Goal: Register for event/course

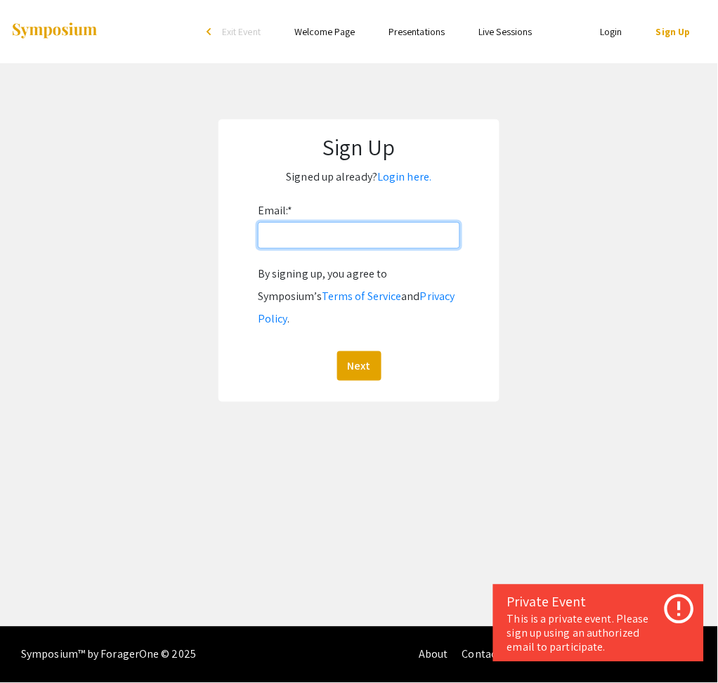
click at [350, 239] on input "Email: *" at bounding box center [359, 235] width 202 height 27
type input "[EMAIL_ADDRESS][DOMAIN_NAME]"
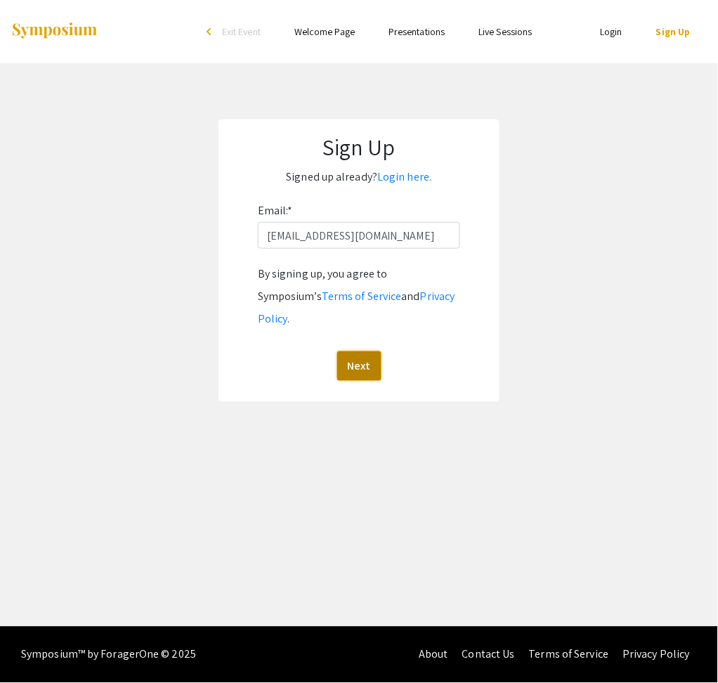
click at [364, 351] on button "Next" at bounding box center [359, 365] width 44 height 29
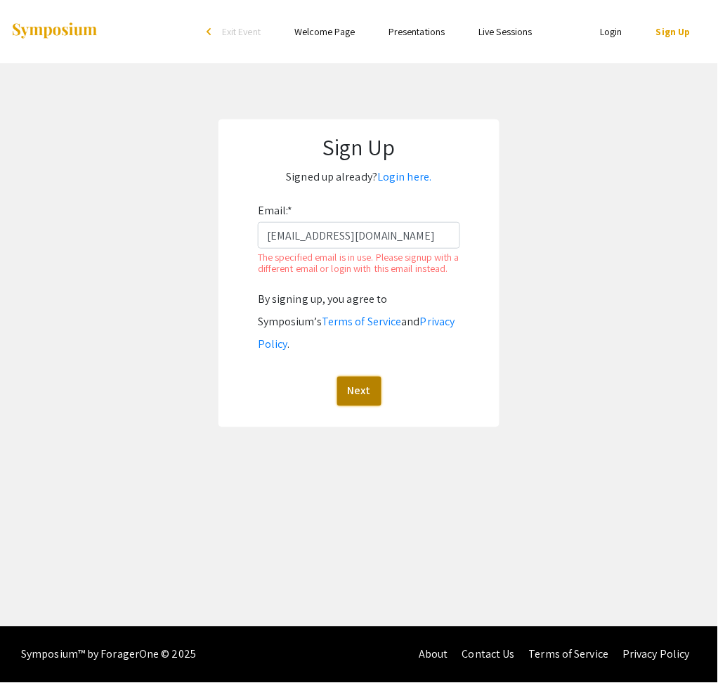
click at [360, 384] on button "Next" at bounding box center [359, 390] width 44 height 29
click at [402, 177] on link "Login here." at bounding box center [404, 176] width 54 height 15
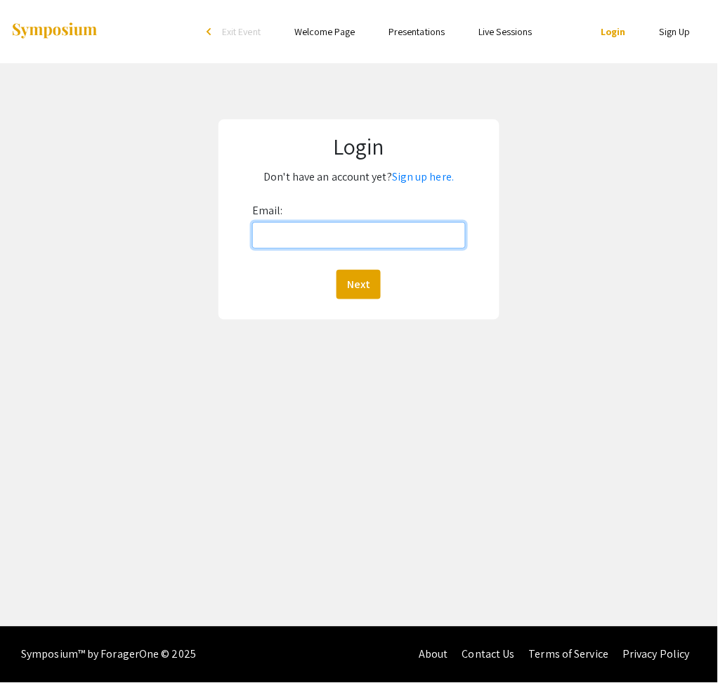
click at [381, 237] on input "Email:" at bounding box center [359, 235] width 214 height 27
type input "[EMAIL_ADDRESS][DOMAIN_NAME]"
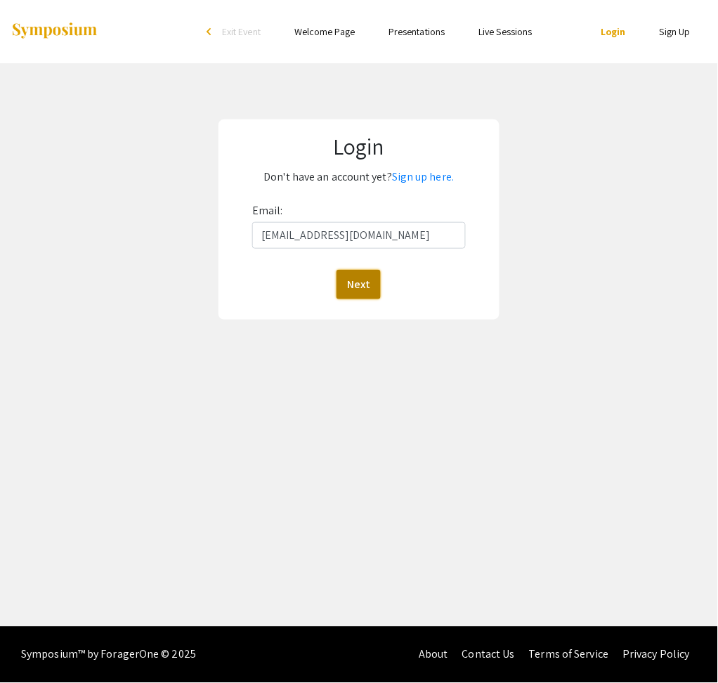
click at [355, 284] on button "Next" at bounding box center [358, 284] width 44 height 29
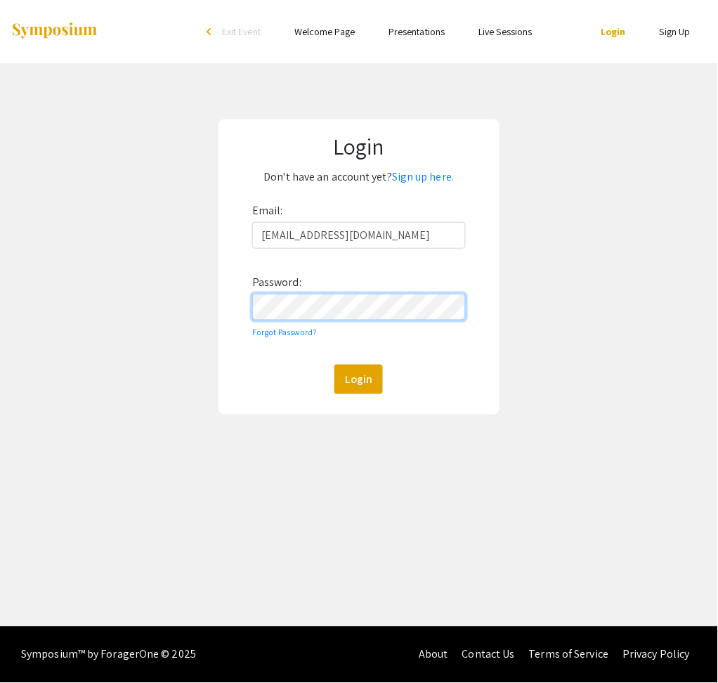
click at [334, 365] on button "Login" at bounding box center [358, 379] width 48 height 29
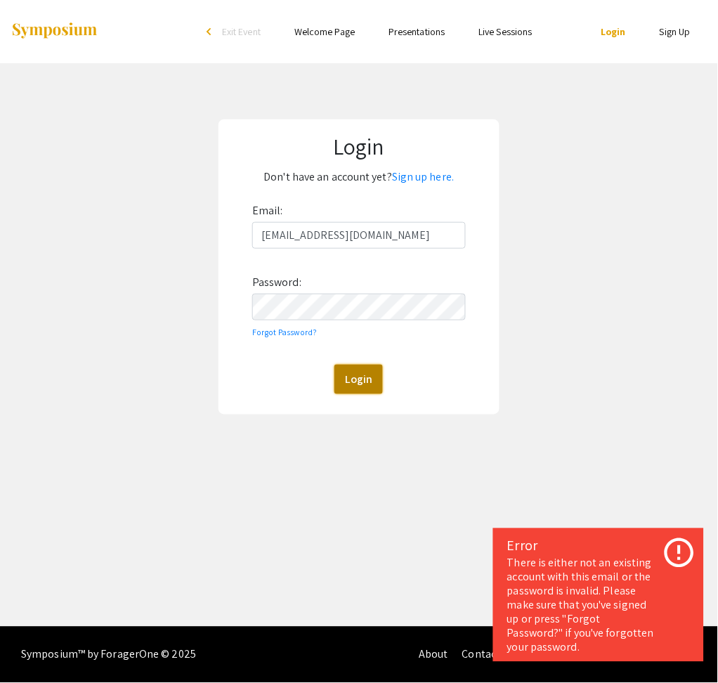
click at [350, 385] on button "Login" at bounding box center [358, 379] width 48 height 29
